Goal: Task Accomplishment & Management: Complete application form

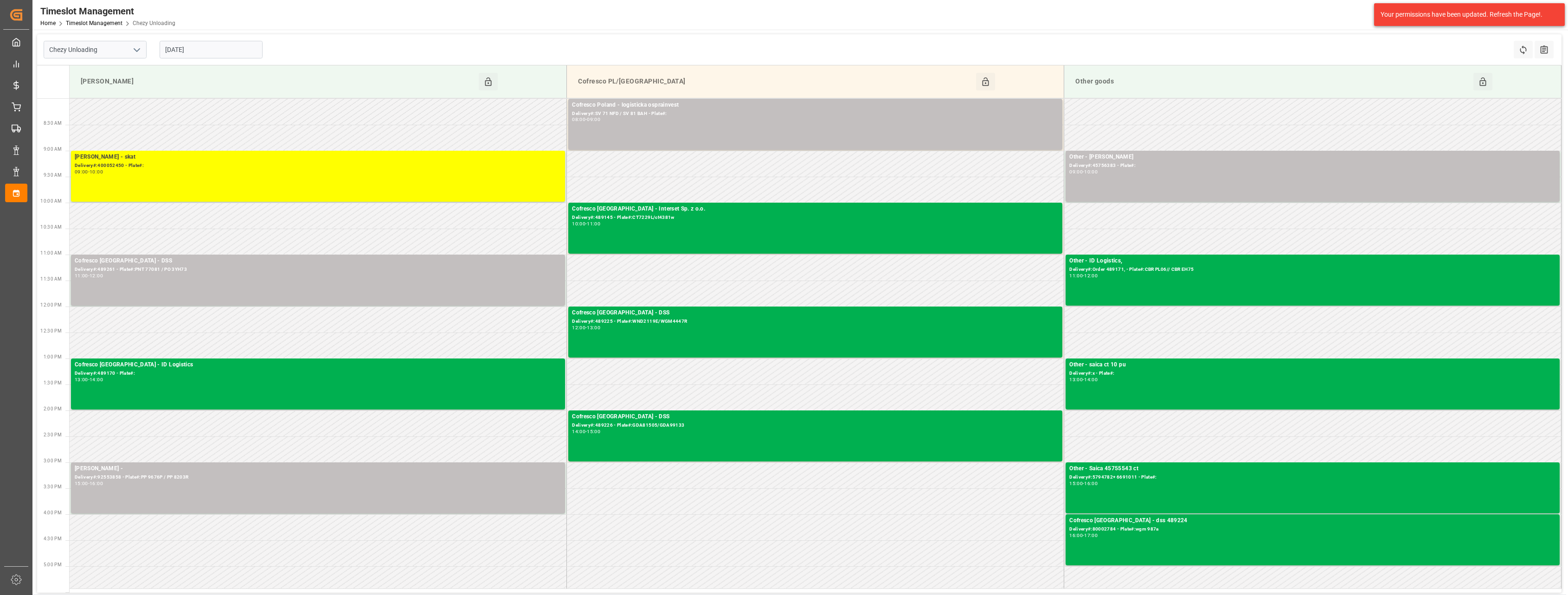
click at [139, 47] on icon "open menu" at bounding box center [137, 50] width 11 height 11
click at [122, 68] on div "Chezy Loading" at bounding box center [95, 70] width 102 height 21
type input "Chezy Loading"
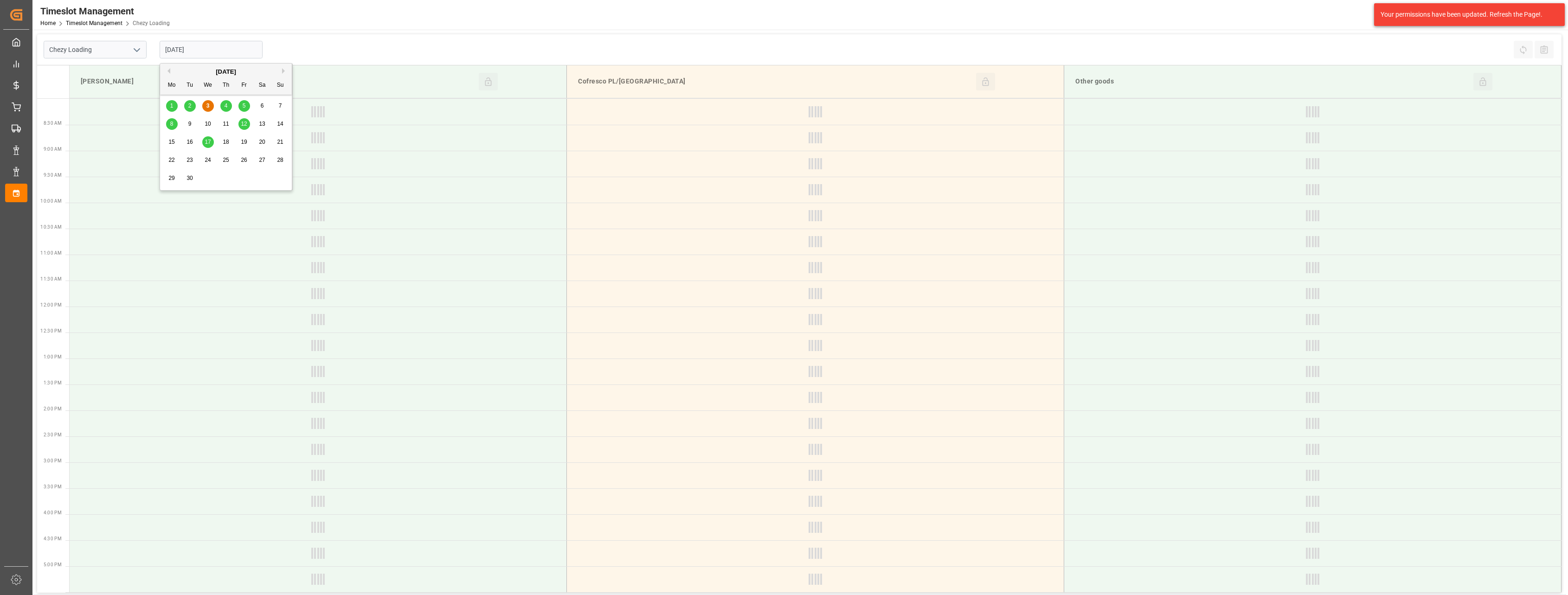
click at [209, 50] on input "[DATE]" at bounding box center [211, 50] width 103 height 18
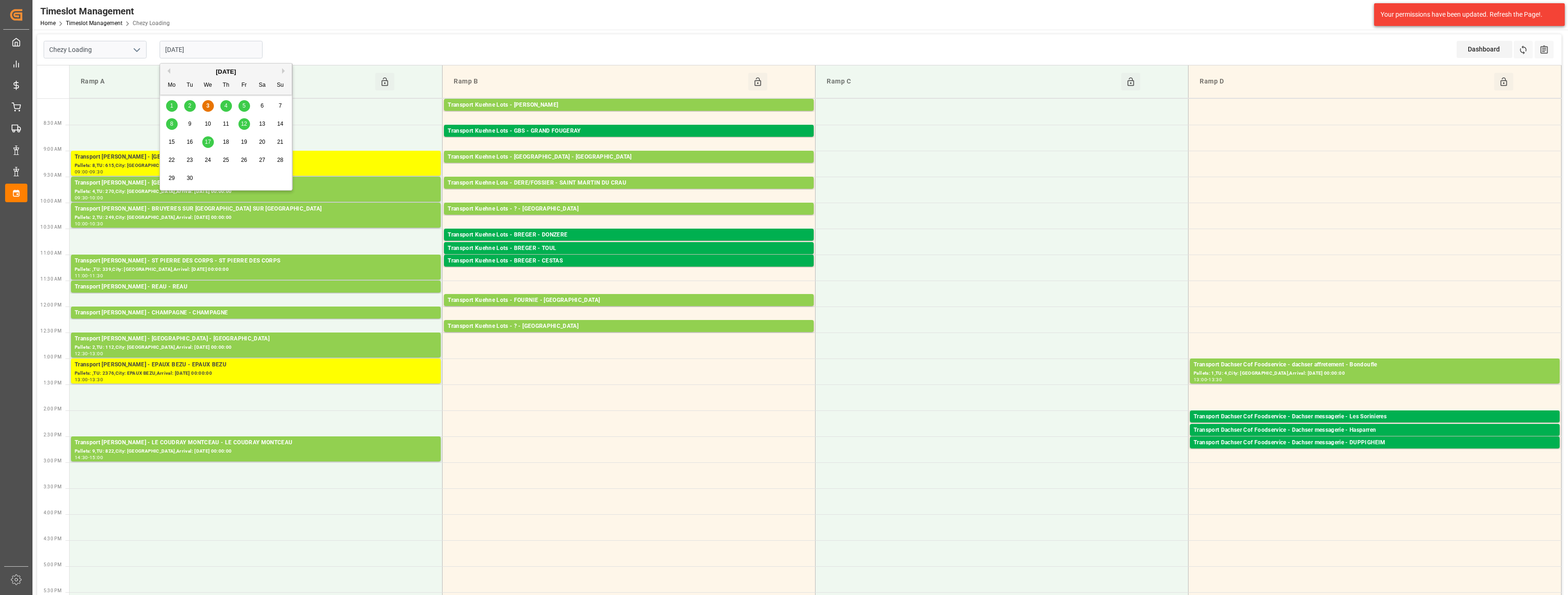
click at [206, 122] on span "10" at bounding box center [208, 124] width 6 height 6
type input "[DATE]"
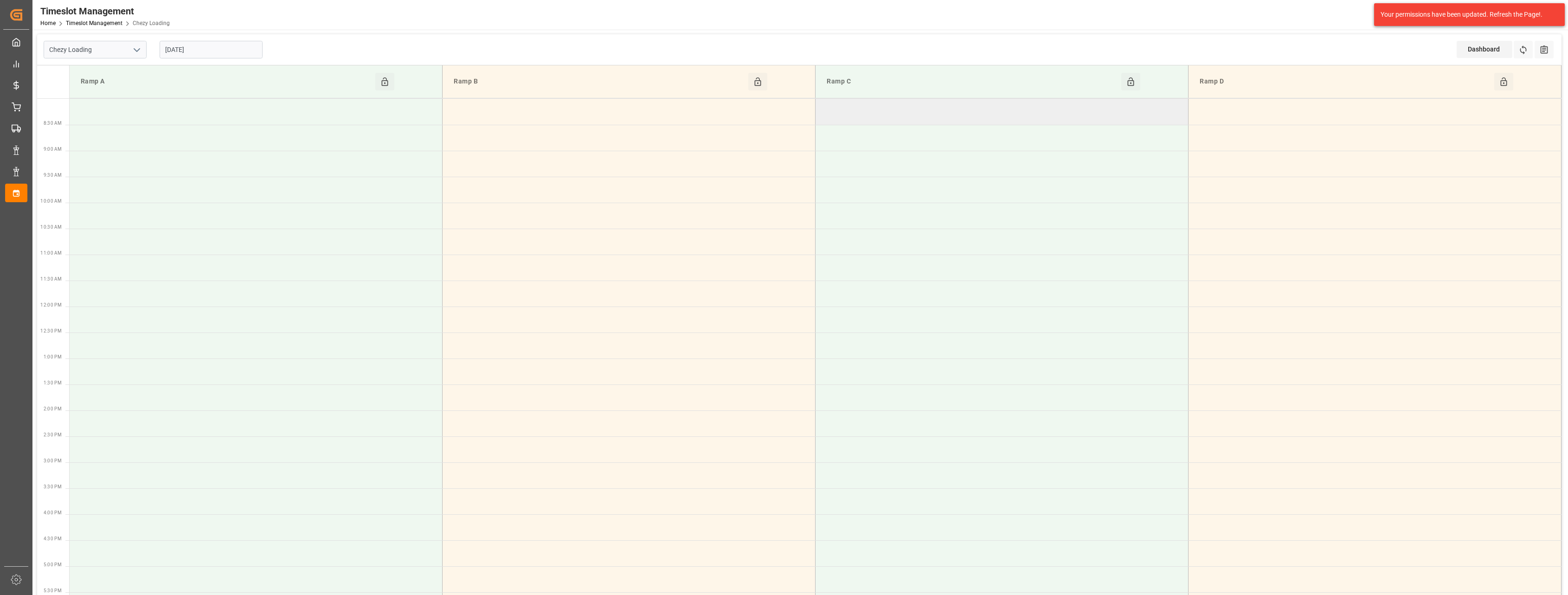
click at [833, 108] on td at bounding box center [1002, 112] width 373 height 26
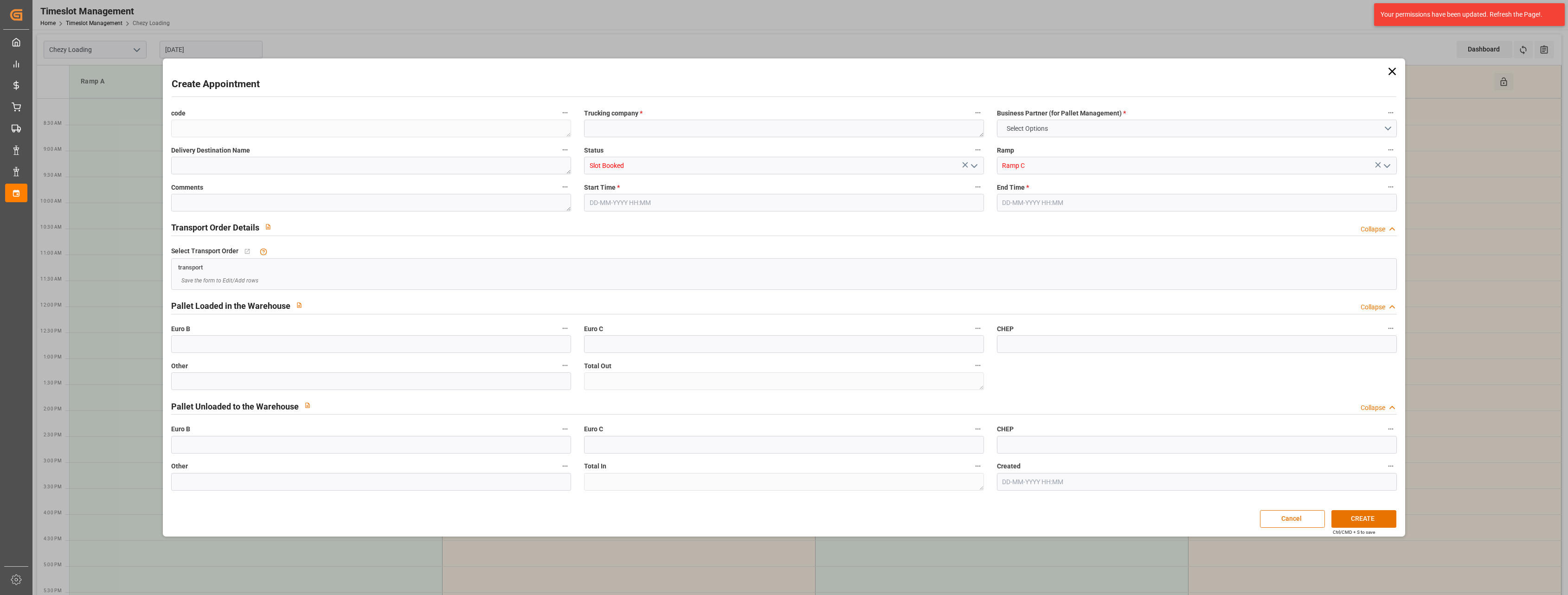
type input "0"
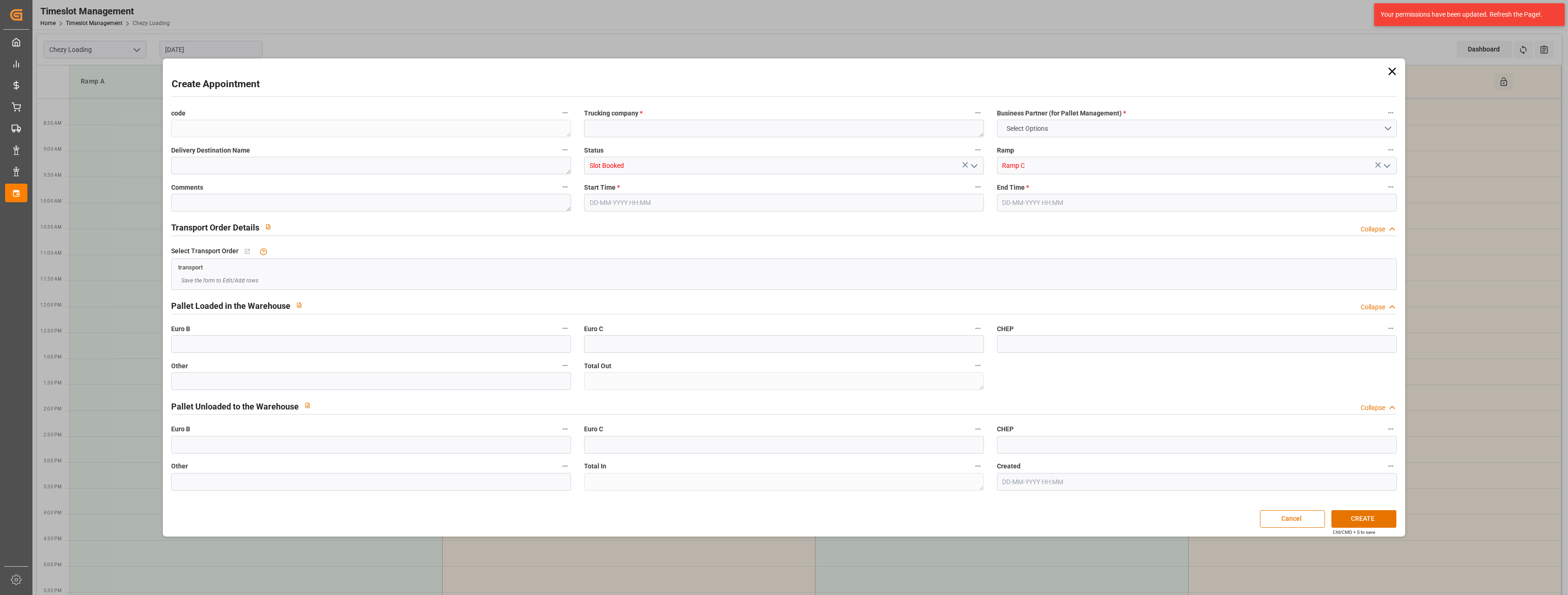
type input "0"
type input "[DATE] 08:00"
type input "[DATE] 08:30"
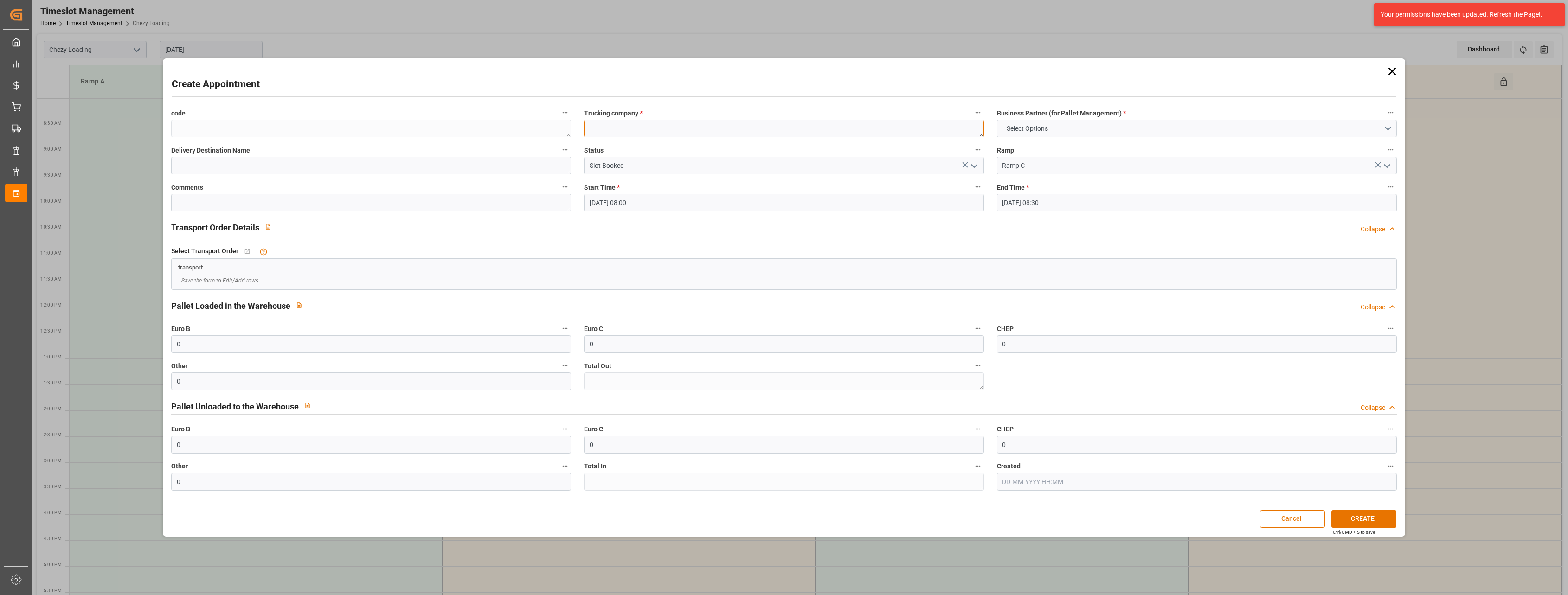
drag, startPoint x: 728, startPoint y: 120, endPoint x: 723, endPoint y: 127, distance: 8.6
click at [728, 120] on textarea at bounding box center [784, 129] width 400 height 18
type textarea "restaurant du [GEOGRAPHIC_DATA] 1 paette pdt abimés"
click at [1120, 124] on button "Select Options" at bounding box center [1197, 129] width 400 height 18
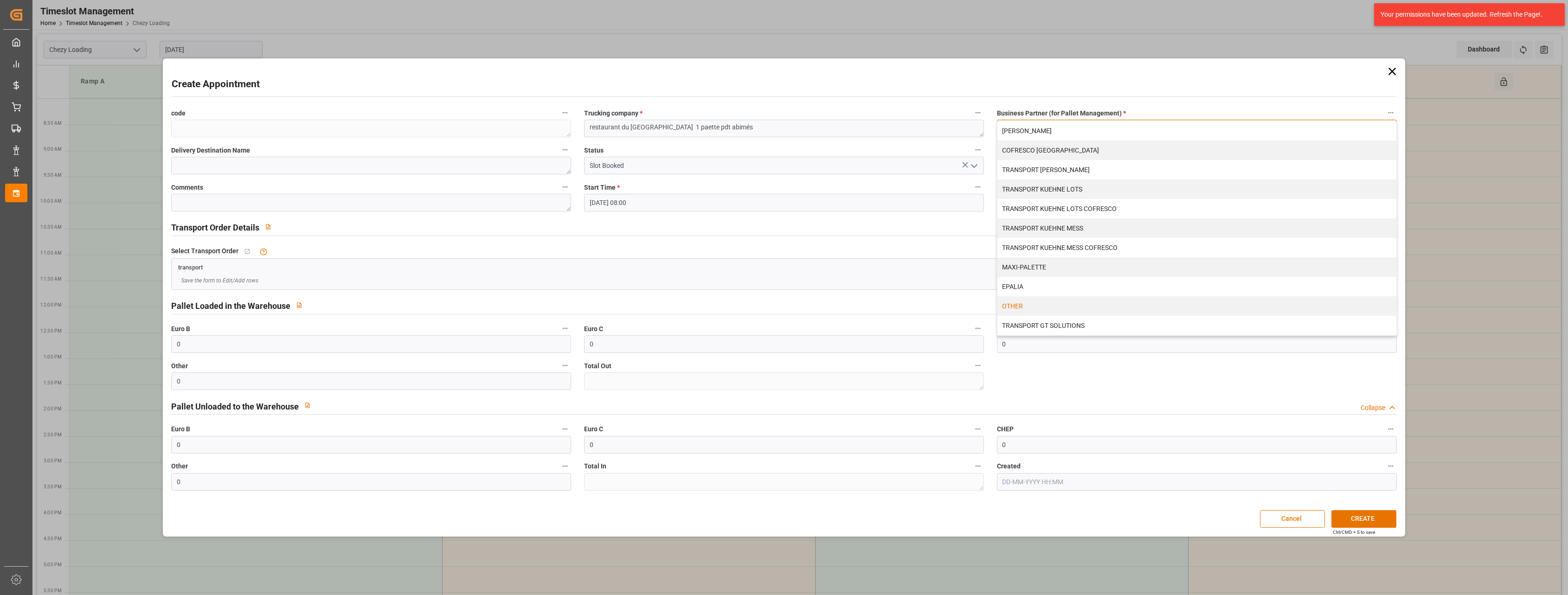
click at [1077, 305] on div "OTHER" at bounding box center [1197, 306] width 399 height 20
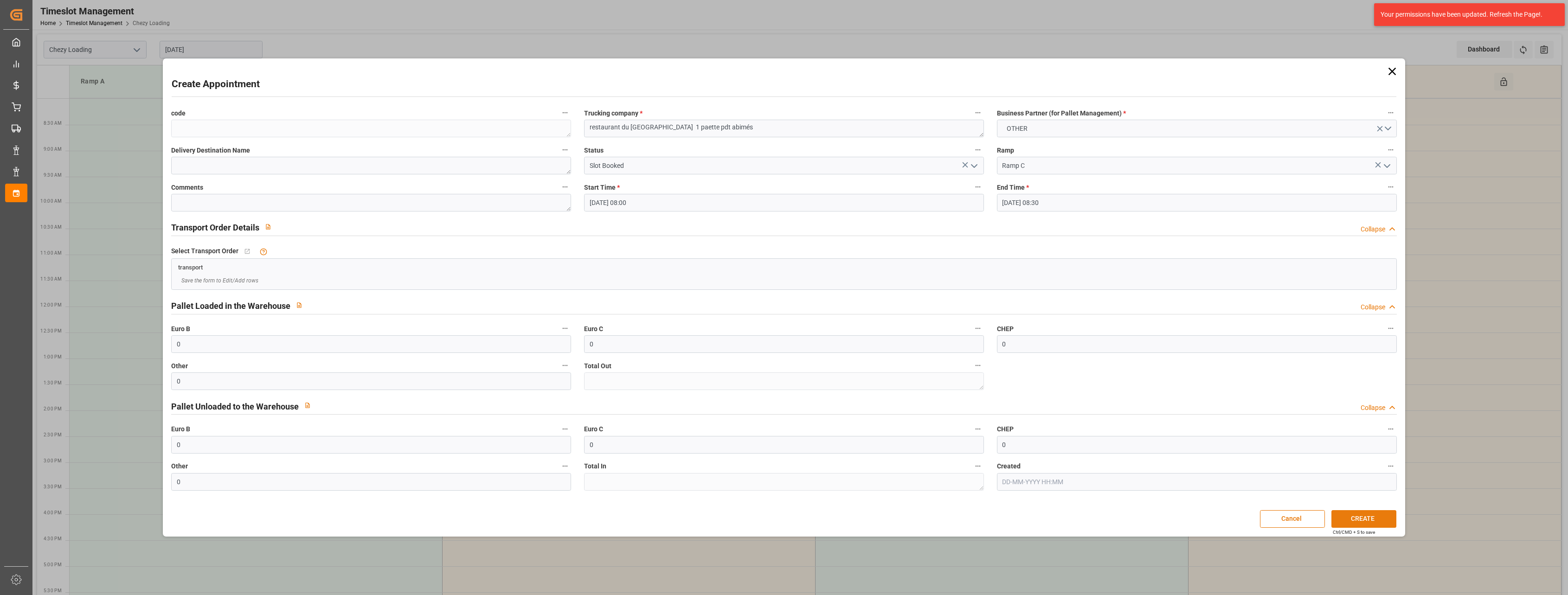
click at [1343, 513] on button "CREATE" at bounding box center [1364, 519] width 65 height 18
